Goal: Transaction & Acquisition: Purchase product/service

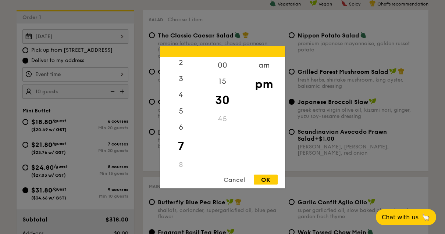
scroll to position [27, 0]
click at [185, 148] on div "6" at bounding box center [181, 137] width 42 height 21
click at [268, 184] on div "OK" at bounding box center [266, 180] width 24 height 10
type input "6:30PM"
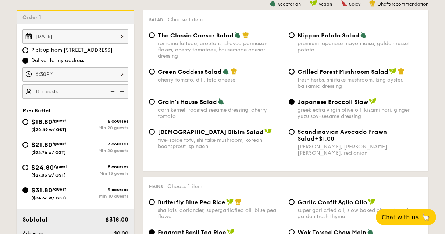
click at [110, 90] on img at bounding box center [111, 92] width 11 height 14
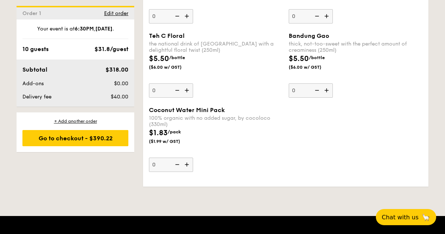
scroll to position [2369, 0]
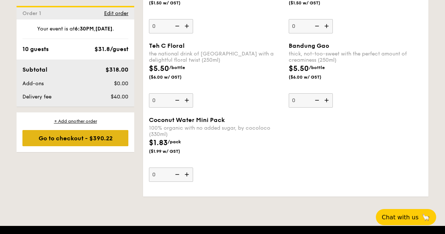
click at [45, 138] on div "Go to checkout - $390.22" at bounding box center [75, 138] width 106 height 16
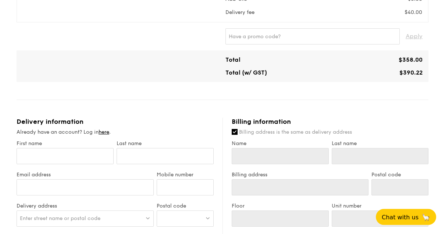
scroll to position [299, 0]
click at [26, 153] on input "First name" at bounding box center [65, 157] width 97 height 16
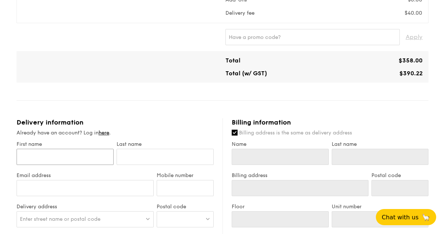
type input "M"
type input "Ma"
type input "Mar"
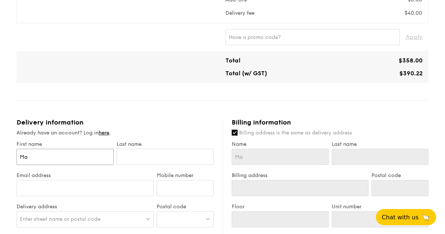
type input "Mar"
type input "[PERSON_NAME]"
click at [186, 159] on input "text" at bounding box center [165, 157] width 97 height 16
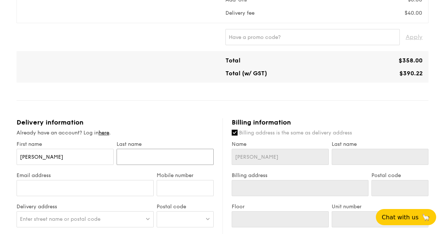
type input "H"
type input "Ha"
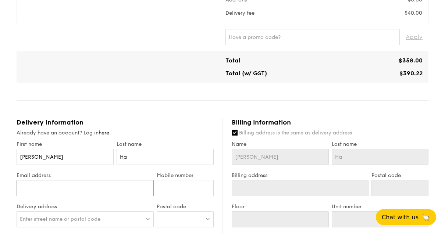
click at [116, 191] on input "Email address" at bounding box center [85, 188] width 137 height 16
type input "[EMAIL_ADDRESS][DOMAIN_NAME]"
type input "98782980"
click at [31, 219] on span "Enter street name or postal code" at bounding box center [60, 219] width 80 height 6
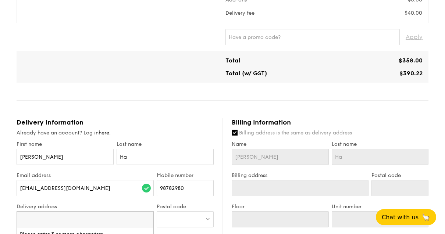
click at [9, 234] on div "1 - Select menu 2 - Select items 3 - Check out Mini Buffet $31.80 /guest ($34.6…" at bounding box center [222, 80] width 445 height 759
click at [29, 222] on span "Enter street name or postal code" at bounding box center [60, 219] width 80 height 6
type input "70 Hougang Avenue"
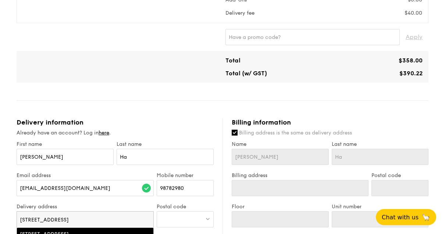
click at [37, 234] on div "70 Hougang Avenue 7, Singapore" at bounding box center [69, 234] width 98 height 7
type input "[STREET_ADDRESS]"
type input "538804"
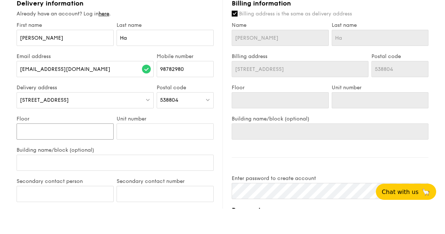
type input "1"
type input "11"
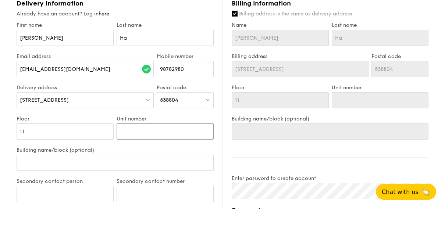
click at [195, 149] on input "Unit number" at bounding box center [165, 157] width 97 height 16
type input "0"
type input "08"
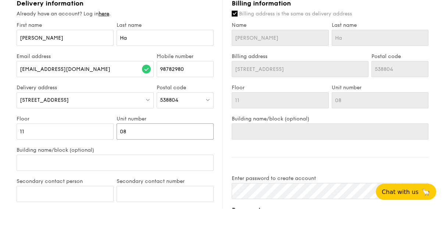
type input "08"
click at [29, 180] on input "Building name/block (optional)" at bounding box center [115, 188] width 197 height 16
type input "B"
type input "Bl"
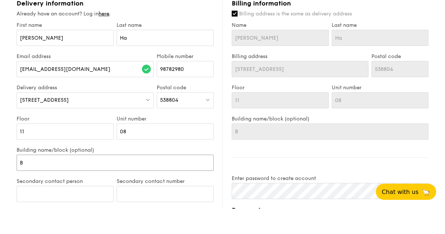
type input "Bl"
type input "Blo"
type input "Bloc"
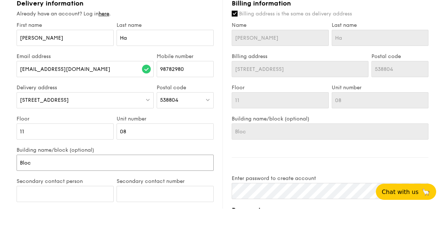
type input "Block"
type input "Block 7"
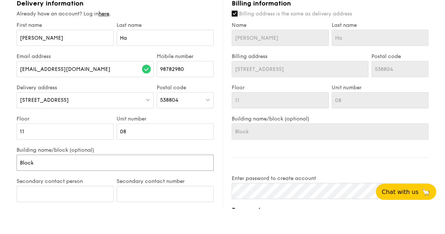
type input "Block 7"
type input "Block 70"
type input "Block 70B"
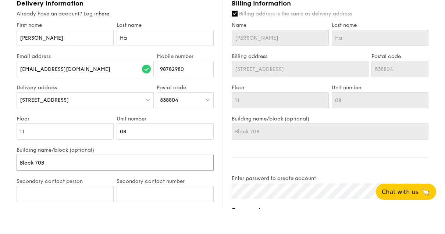
type input "Block 70"
type input "Block 70 L"
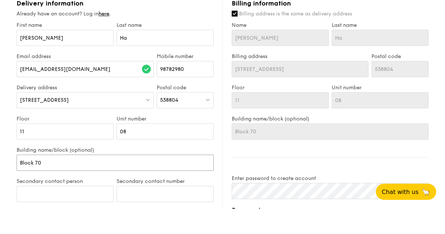
type input "Block 70 L"
type input "Block 70 Lo"
type input "Block 70 Lob"
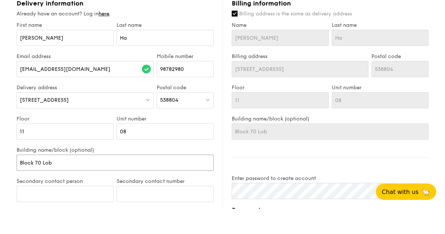
type input "Block 70 Lobb"
type input "Block 70 Lobby"
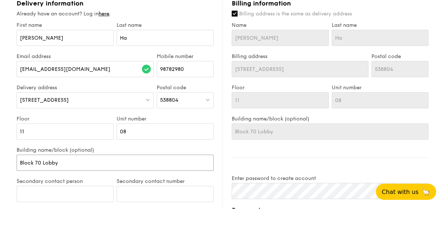
type input "Block 70 Lobby"
type input "Block 70 Lobby B"
click at [33, 211] on input "Secondary contact person" at bounding box center [65, 219] width 97 height 16
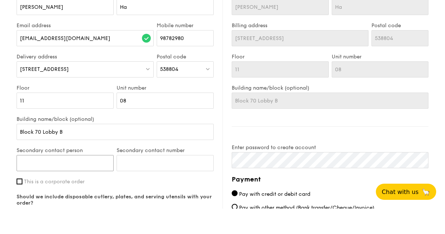
scroll to position [425, 0]
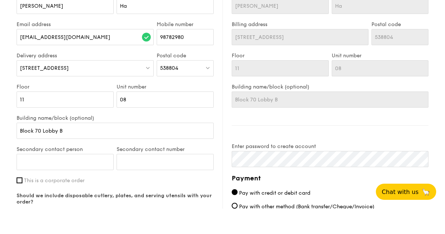
click at [21, 234] on input "Yes, please include all disposables." at bounding box center [20, 237] width 6 height 6
radio input "true"
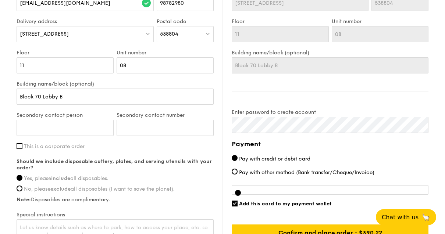
scroll to position [482, 0]
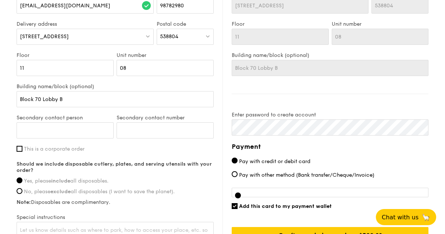
click at [236, 205] on input "Add this card to my payment wallet" at bounding box center [235, 206] width 6 height 6
checkbox input "false"
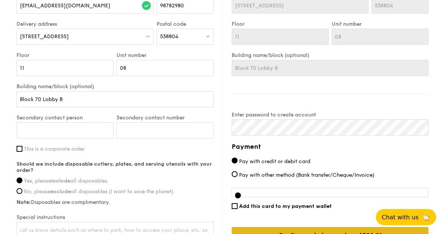
click at [398, 234] on input "Confirm and place order - $390.22" at bounding box center [330, 235] width 197 height 16
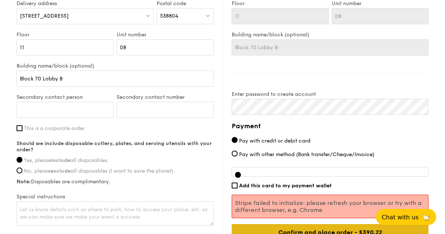
scroll to position [501, 0]
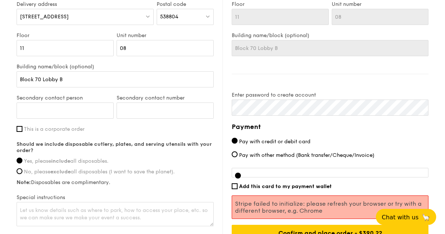
click at [307, 158] on span "Pay with other method (Bank transfer/Cheque/Invoice)" at bounding box center [306, 156] width 135 height 6
click at [237, 158] on input "Pay with other method (Bank transfer/Cheque/Invoice)" at bounding box center [235, 155] width 6 height 6
radio input "true"
click at [289, 141] on span "Pay with credit or debit card" at bounding box center [274, 142] width 71 height 6
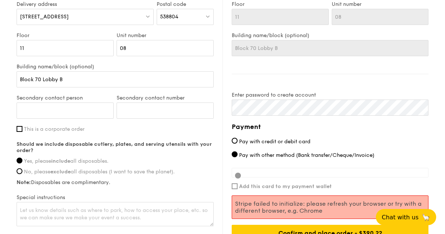
click at [237, 141] on input "Pay with credit or debit card" at bounding box center [235, 141] width 6 height 6
radio input "true"
click at [418, 172] on div at bounding box center [330, 173] width 197 height 10
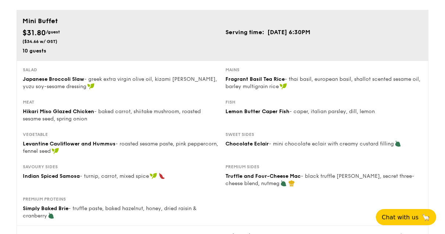
scroll to position [26, 0]
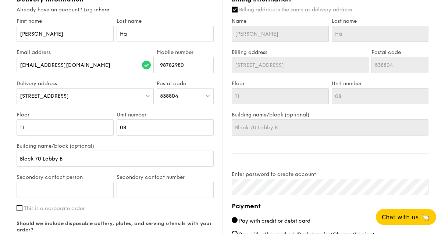
scroll to position [488, 0]
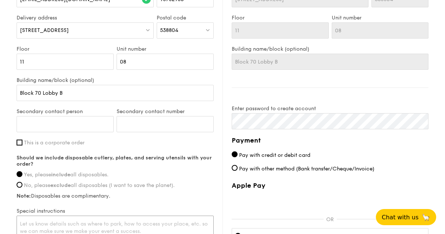
click at [35, 231] on textarea at bounding box center [115, 228] width 197 height 24
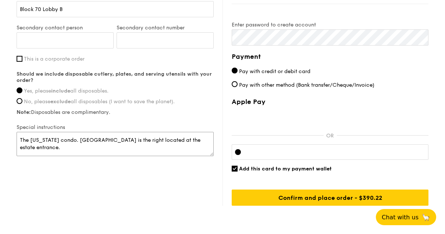
scroll to position [573, 0]
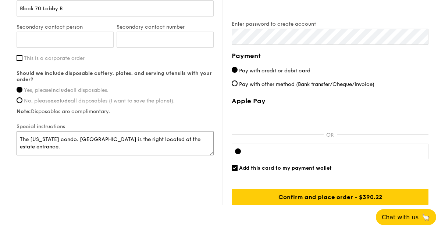
type textarea "The [US_STATE] condo. [GEOGRAPHIC_DATA] is the right located at the estate entr…"
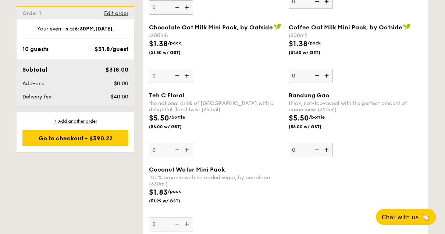
scroll to position [2314, 0]
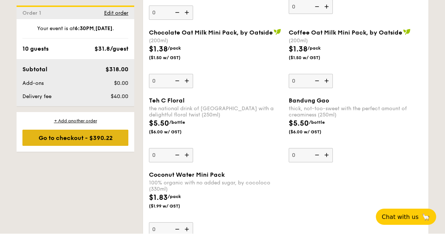
click at [118, 137] on div "Go to checkout - $390.22" at bounding box center [75, 138] width 106 height 16
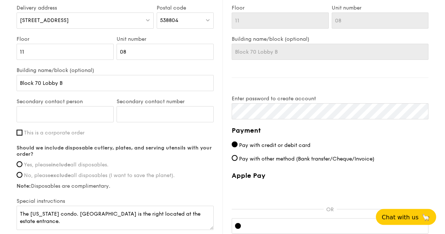
scroll to position [495, 0]
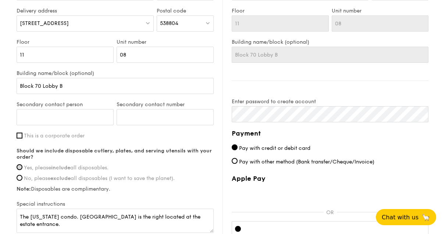
click at [22, 169] on input "Yes, please include all disposables." at bounding box center [20, 167] width 6 height 6
radio input "true"
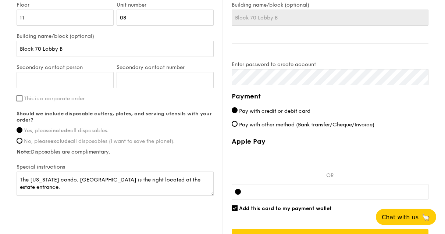
scroll to position [547, 0]
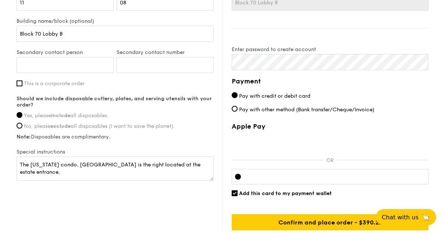
click at [237, 193] on input "Add this card to my payment wallet" at bounding box center [235, 193] width 6 height 6
checkbox input "false"
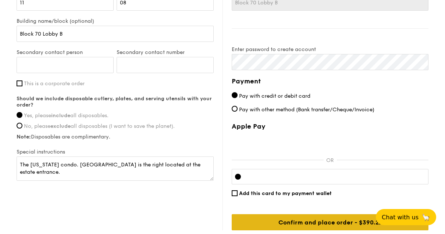
click at [394, 224] on input "Confirm and place order - $390.22" at bounding box center [330, 222] width 197 height 16
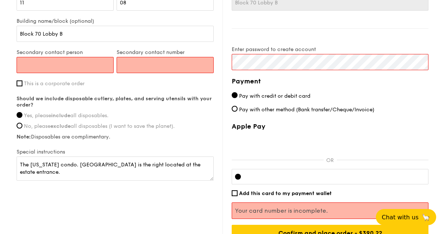
click at [50, 67] on input "Secondary contact person" at bounding box center [65, 65] width 97 height 16
click at [144, 114] on label "Yes, please include all disposables." at bounding box center [115, 115] width 197 height 6
click at [22, 114] on input "Yes, please include all disposables." at bounding box center [20, 115] width 6 height 6
click at [44, 63] on input "Secondary contact person" at bounding box center [65, 65] width 97 height 16
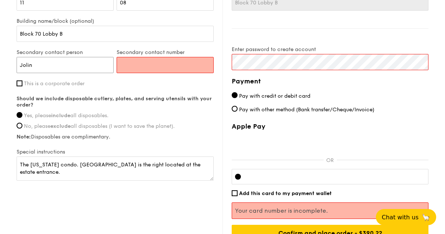
type input "Jolin"
click at [140, 68] on input "Secondary contact number" at bounding box center [165, 65] width 97 height 16
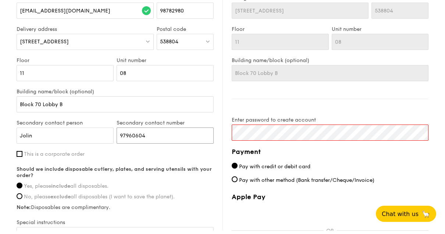
scroll to position [470, 0]
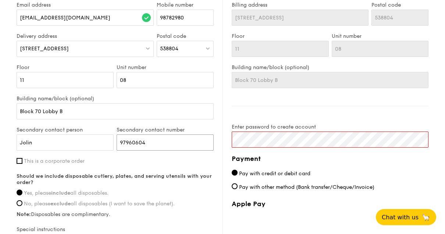
type input "97960604"
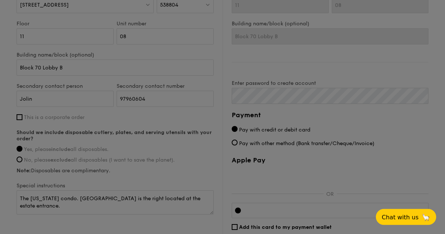
scroll to position [513, 0]
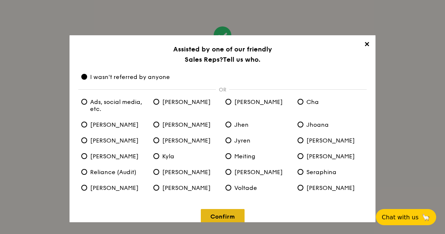
click at [230, 215] on link "Confirm" at bounding box center [223, 216] width 44 height 15
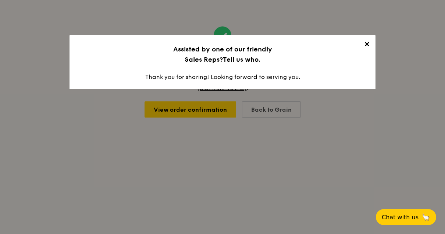
click at [367, 42] on span "✕" at bounding box center [366, 45] width 10 height 10
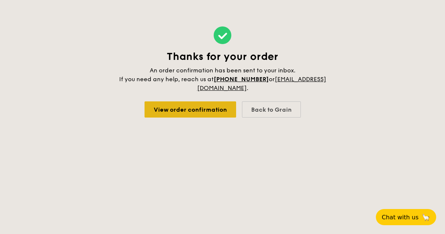
click at [215, 111] on link "View order confirmation" at bounding box center [190, 109] width 92 height 16
